Goal: Book appointment/travel/reservation

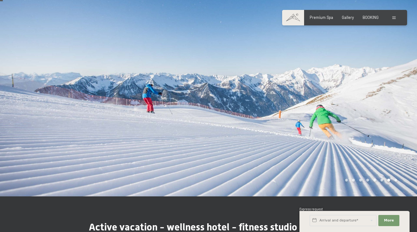
scroll to position [3, 0]
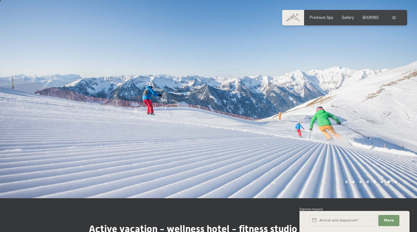
click at [386, 92] on div at bounding box center [312, 97] width 208 height 201
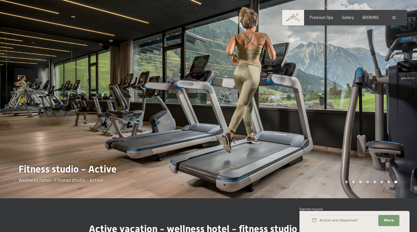
click at [386, 92] on div at bounding box center [312, 97] width 208 height 201
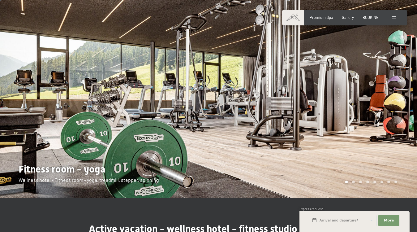
click at [386, 92] on div at bounding box center [312, 97] width 208 height 201
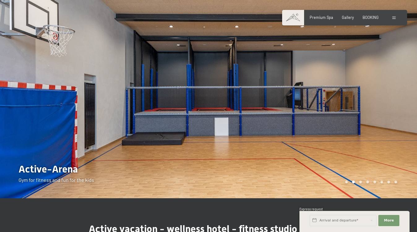
click at [386, 92] on div at bounding box center [312, 97] width 208 height 201
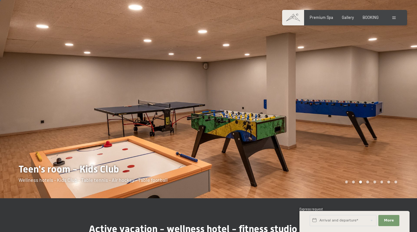
click at [386, 92] on div at bounding box center [312, 97] width 208 height 201
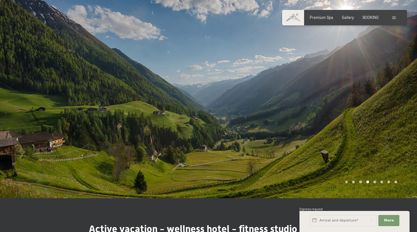
click at [386, 92] on div at bounding box center [312, 97] width 208 height 201
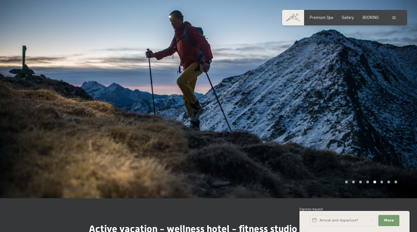
click at [386, 92] on div at bounding box center [312, 97] width 208 height 201
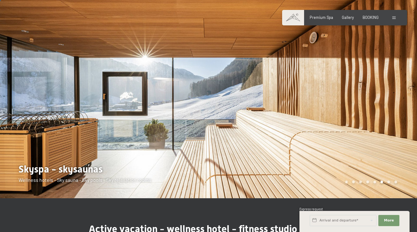
click at [386, 92] on div at bounding box center [312, 97] width 208 height 201
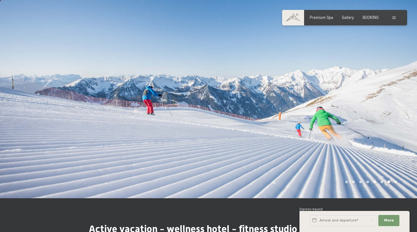
click at [386, 92] on div at bounding box center [312, 97] width 208 height 201
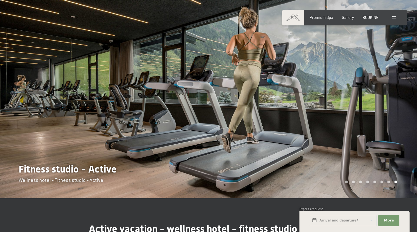
click at [386, 92] on div at bounding box center [312, 97] width 208 height 201
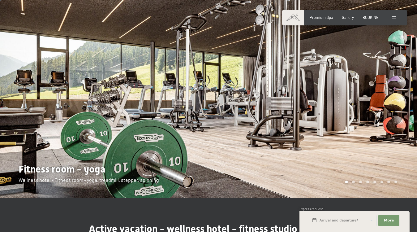
scroll to position [0, 0]
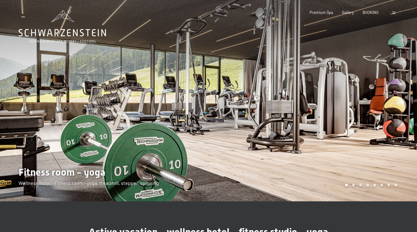
click at [394, 12] on span at bounding box center [393, 12] width 3 height 3
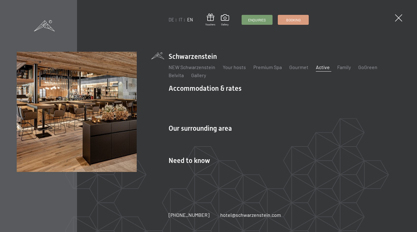
click at [322, 70] on link "Active" at bounding box center [323, 67] width 14 height 6
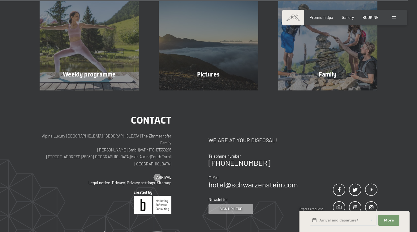
scroll to position [1539, 0]
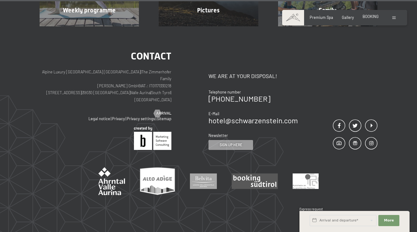
click at [372, 18] on span "BOOKING" at bounding box center [370, 16] width 16 height 5
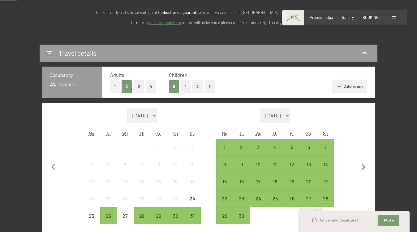
scroll to position [107, 0]
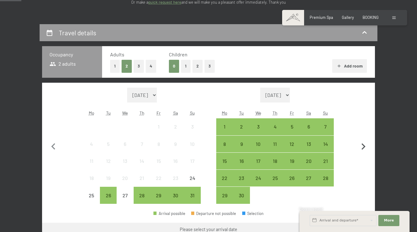
click at [364, 148] on icon "button" at bounding box center [363, 146] width 13 height 13
select select "2025-09-01"
select select "2025-10-01"
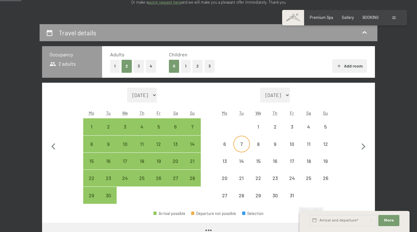
select select "2025-09-01"
select select "2025-10-01"
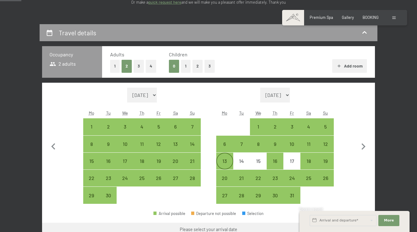
click at [221, 155] on div "13" at bounding box center [224, 160] width 15 height 15
select select "2025-09-01"
select select "2025-10-01"
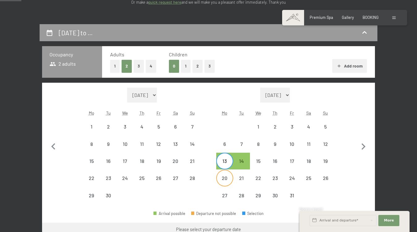
click at [223, 180] on div "20" at bounding box center [224, 182] width 15 height 15
select select "2025-09-01"
select select "2025-10-01"
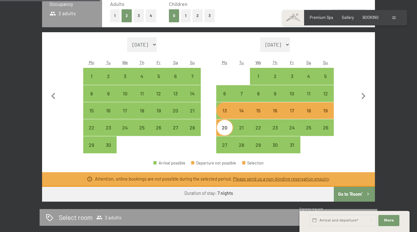
scroll to position [190, 0]
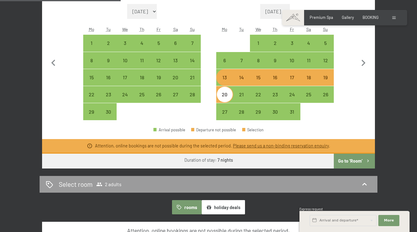
click at [357, 163] on button "Go to ‘Room’" at bounding box center [354, 160] width 41 height 15
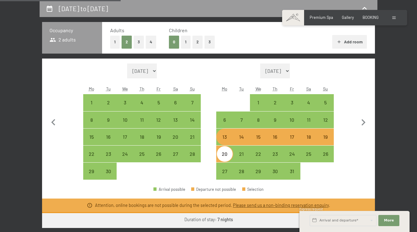
select select "2025-09-01"
select select "2025-10-01"
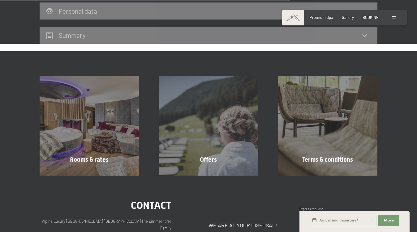
scroll to position [310, 0]
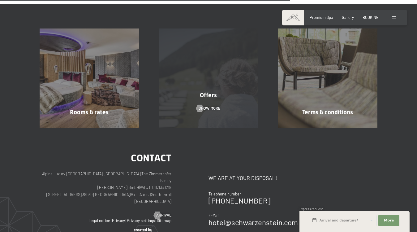
click at [221, 104] on div "Offers Show more" at bounding box center [208, 77] width 119 height 99
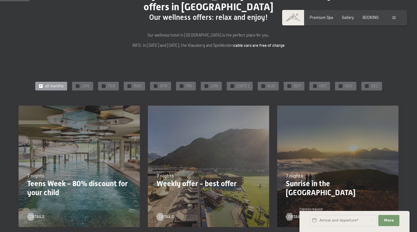
scroll to position [68, 0]
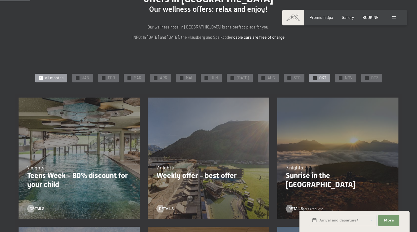
click at [321, 78] on span "OKT" at bounding box center [322, 78] width 7 height 6
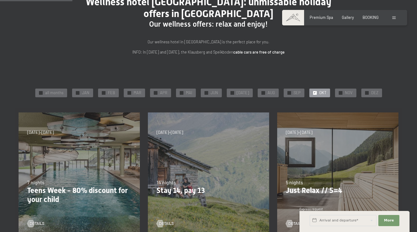
scroll to position [0, 0]
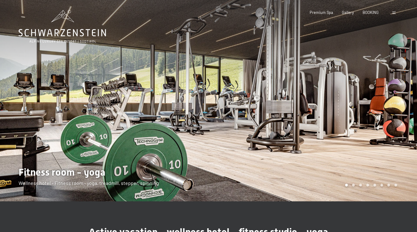
click at [393, 15] on div at bounding box center [394, 13] width 5 height 6
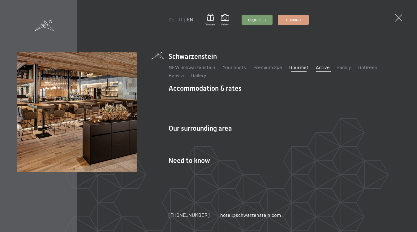
click at [298, 70] on link "Gourmet" at bounding box center [298, 67] width 19 height 6
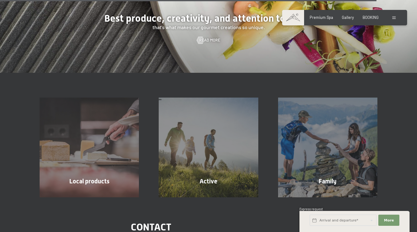
scroll to position [1368, 0]
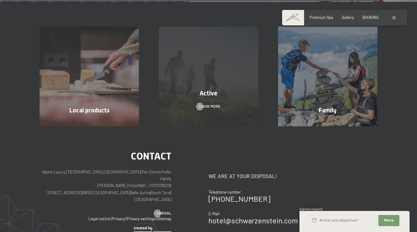
click at [221, 80] on div "Active Show more" at bounding box center [208, 76] width 119 height 99
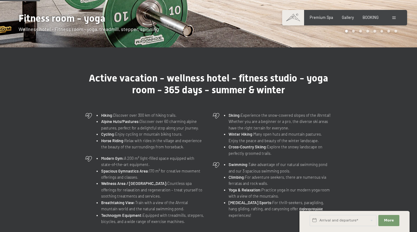
scroll to position [157, 0]
